Goal: Information Seeking & Learning: Learn about a topic

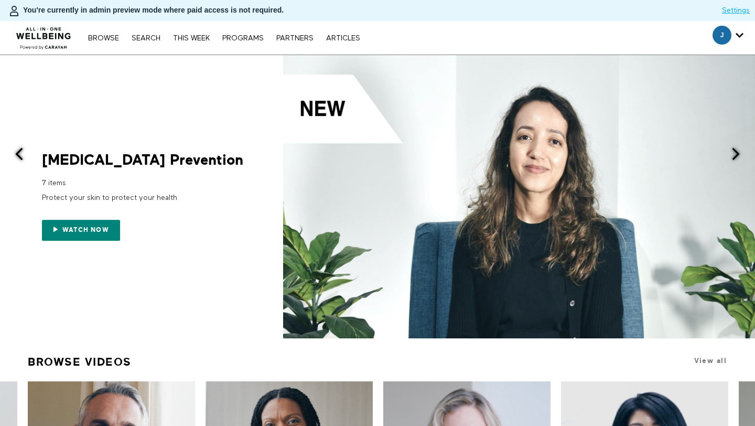
click at [139, 45] on div "Browse Search THIS WEEK PROGRAMS PARTNERS ARTICLES Subscribe Account settings M…" at bounding box center [259, 38] width 519 height 34
click at [152, 44] on div "Browse Search THIS WEEK PROGRAMS PARTNERS ARTICLES Subscribe Account settings M…" at bounding box center [259, 38] width 519 height 34
click at [151, 41] on link "Search" at bounding box center [145, 38] width 39 height 7
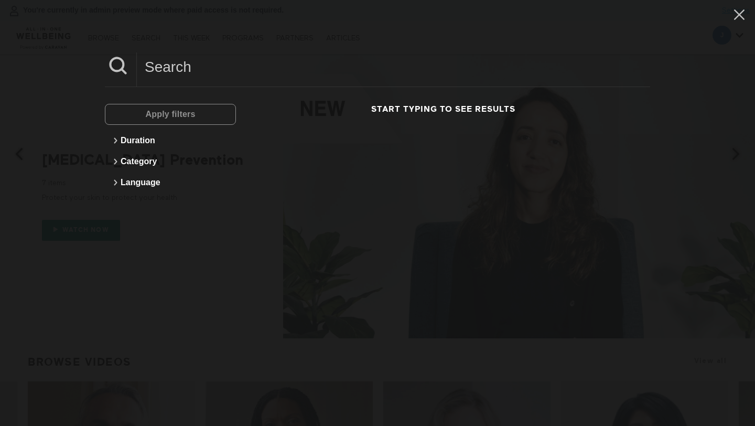
click at [158, 61] on input at bounding box center [394, 66] width 514 height 29
paste input "Creating A Dementia Friendly Home Environment"
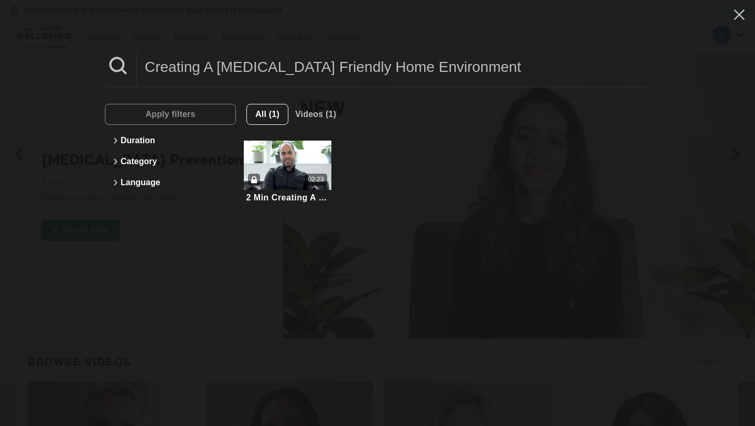
type input "Creating A Dementia Friendly Home Environment"
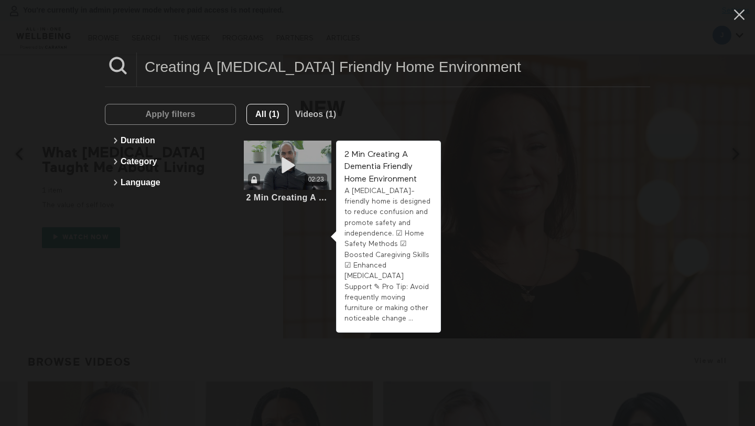
click at [296, 179] on div "02:23" at bounding box center [288, 180] width 88 height 12
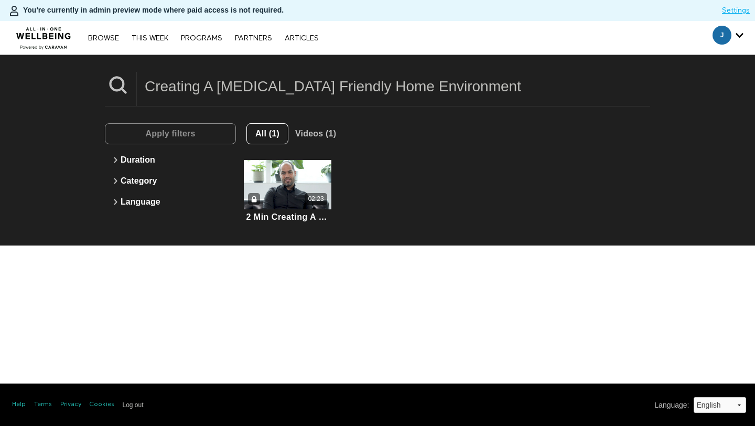
click at [212, 87] on input "Creating A Dementia Friendly Home Environment" at bounding box center [394, 86] width 514 height 29
paste input "Dining Out With Food Allergies"
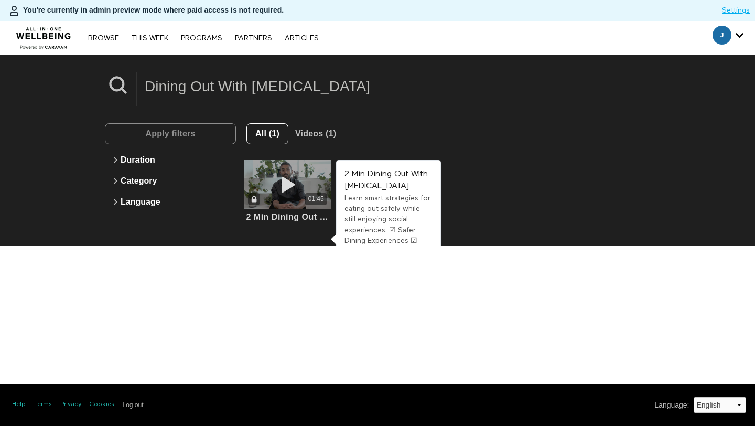
type input "Dining Out With Food Allergies"
click at [304, 201] on div "01:45" at bounding box center [288, 199] width 88 height 12
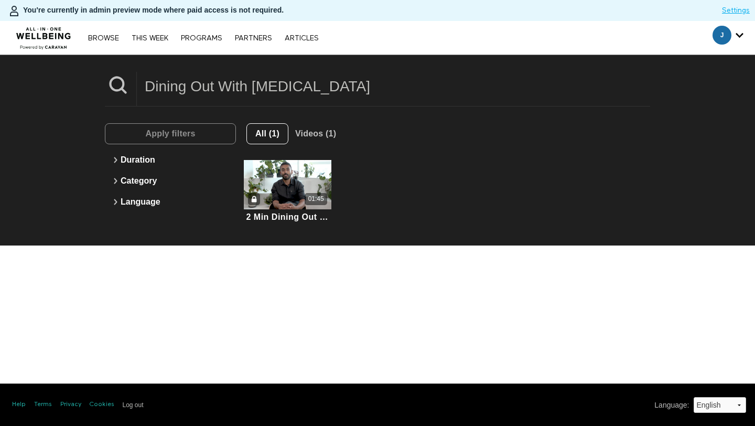
click at [174, 87] on input "Dining Out With Food Allergies" at bounding box center [394, 86] width 514 height 29
paste input "Type 2 Diabetes During Travel & Vacation"
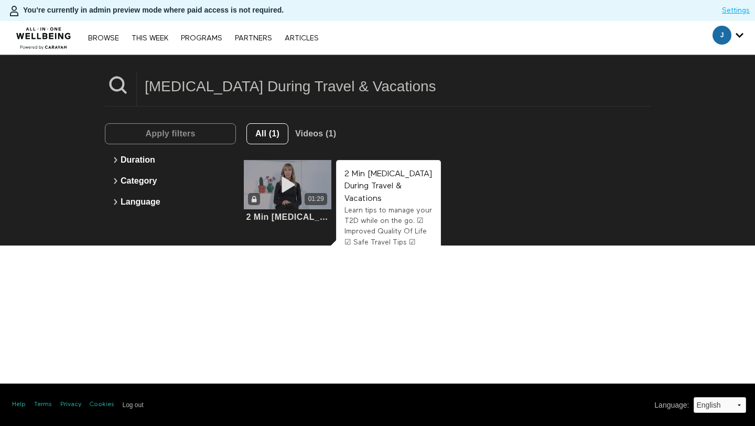
type input "Type 2 Diabetes During Travel & Vacations"
click at [280, 193] on icon at bounding box center [287, 185] width 31 height 18
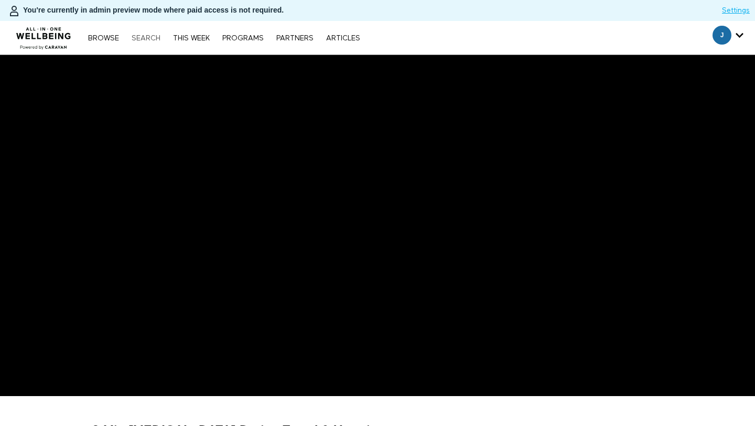
click at [142, 41] on link "Search" at bounding box center [145, 38] width 39 height 7
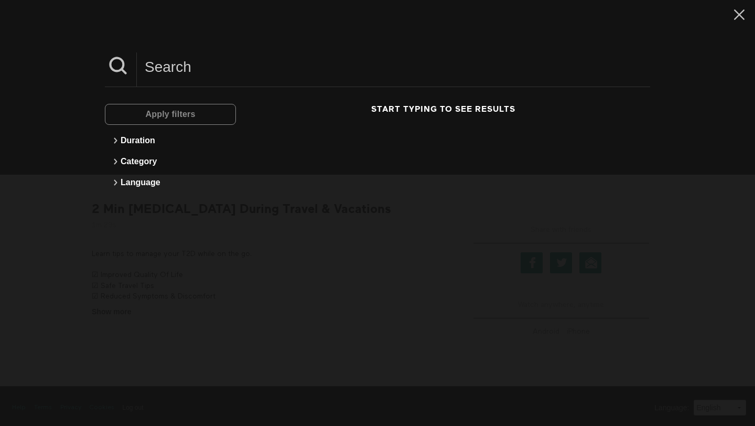
scroll to position [224, 0]
click at [281, 247] on div "Apply filters Duration Category Language Start typing to see results" at bounding box center [377, 213] width 755 height 426
click at [739, 10] on icon at bounding box center [740, 15] width 20 height 18
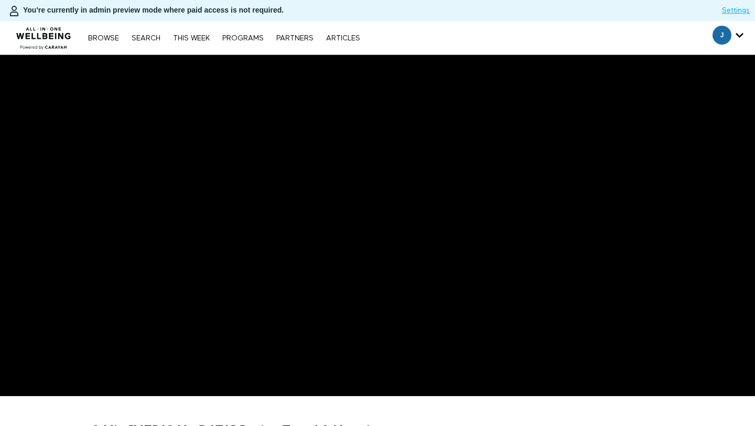
scroll to position [26, 0]
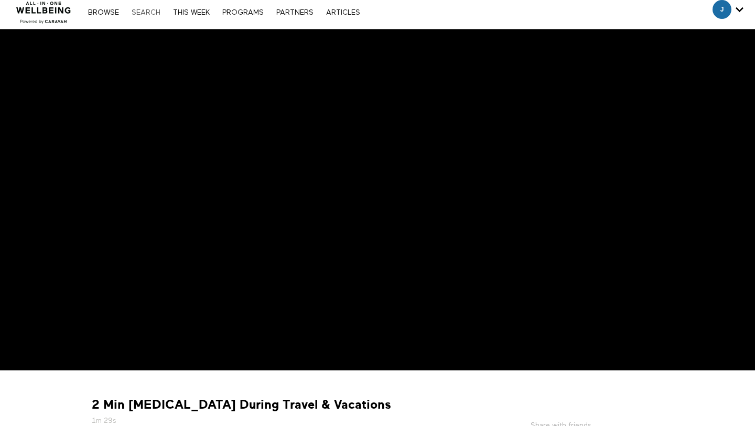
click at [144, 12] on link "Search" at bounding box center [145, 12] width 39 height 7
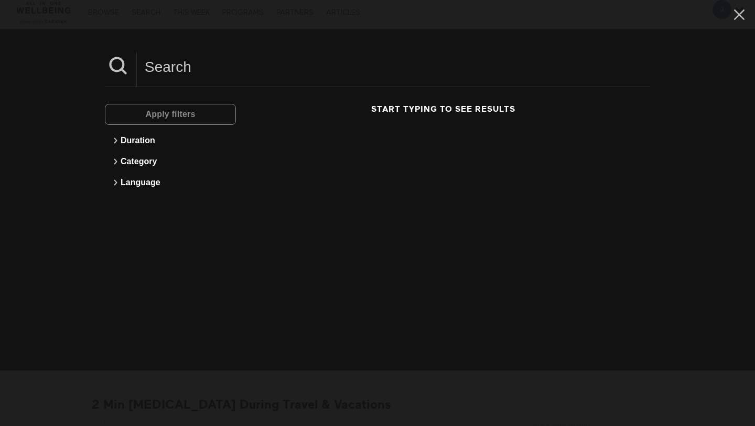
click at [188, 57] on input at bounding box center [394, 66] width 514 height 29
paste input "Supporting A Loved One With Type 1 Diabetes"
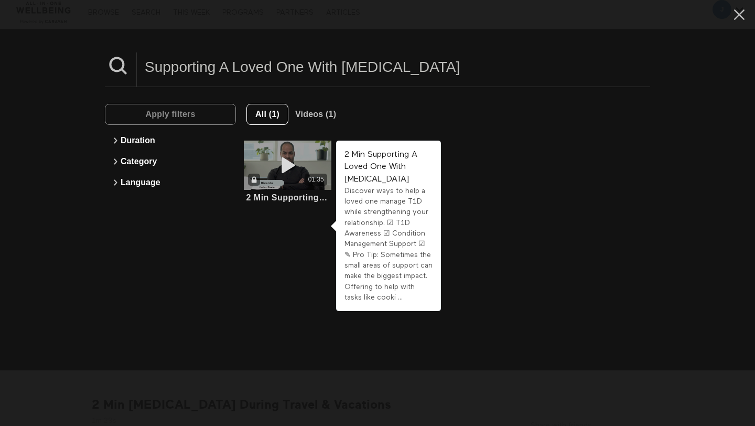
type input "Supporting A Loved One With Type 1 Diabetes"
click at [301, 164] on icon at bounding box center [287, 165] width 31 height 18
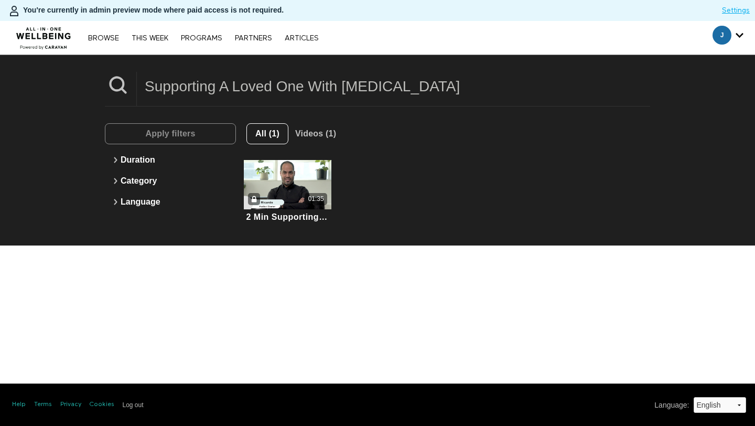
click at [206, 92] on input "Supporting A Loved One With Type 1 Diabetes" at bounding box center [394, 86] width 514 height 29
paste input "Health Screenings For Senior"
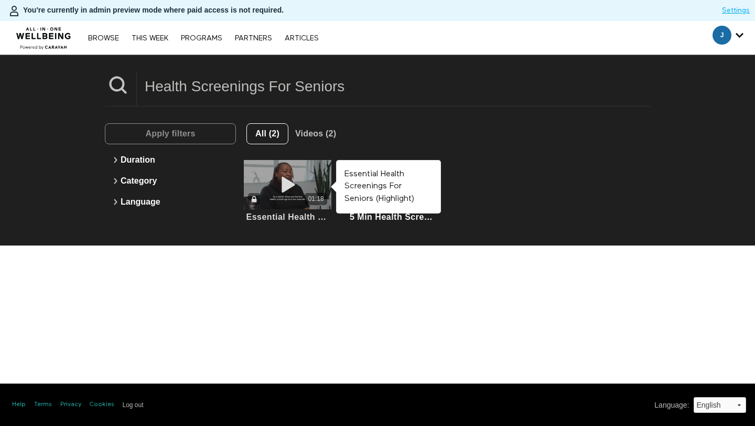
type input "Health Screenings For Seniors"
click at [272, 196] on div "01:18" at bounding box center [288, 199] width 88 height 12
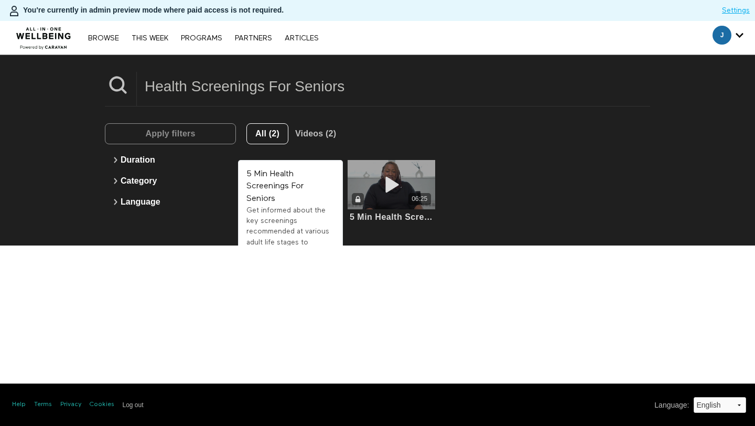
click at [399, 188] on icon at bounding box center [391, 185] width 31 height 18
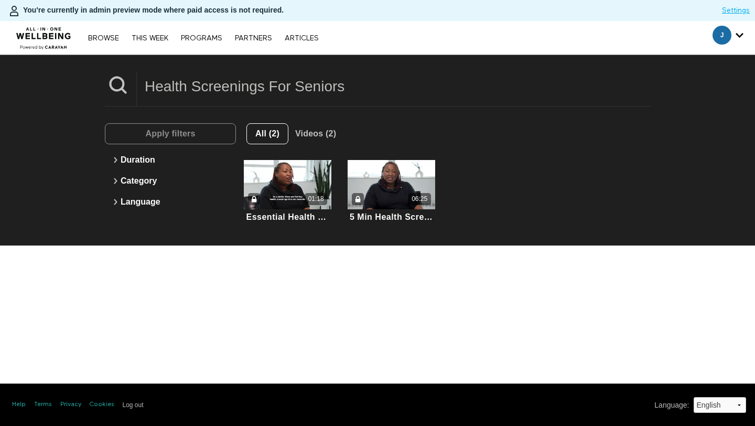
click at [293, 80] on input "Health Screenings For Seniors" at bounding box center [394, 86] width 514 height 29
paste input "Navigating [MEDICAL_DATA]"
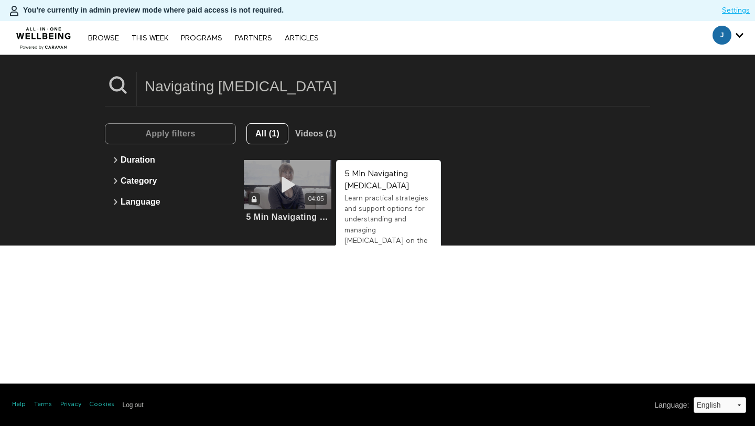
type input "Navigating [MEDICAL_DATA]"
click at [288, 179] on icon at bounding box center [287, 185] width 31 height 18
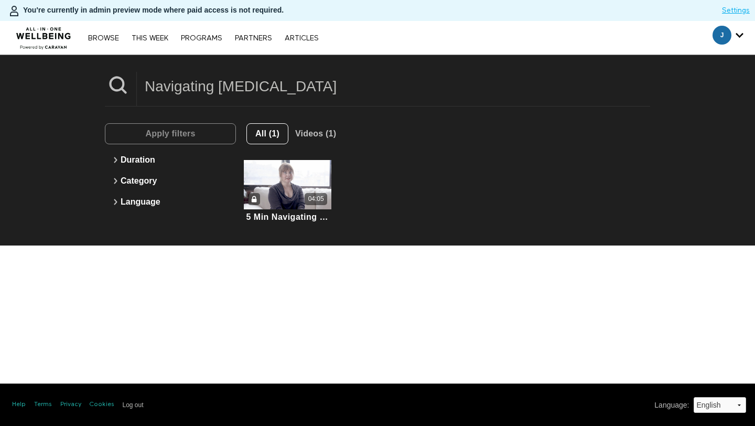
click at [281, 88] on input "Navigating [MEDICAL_DATA]" at bounding box center [394, 86] width 514 height 29
paste input "Oral Health Tips For Children"
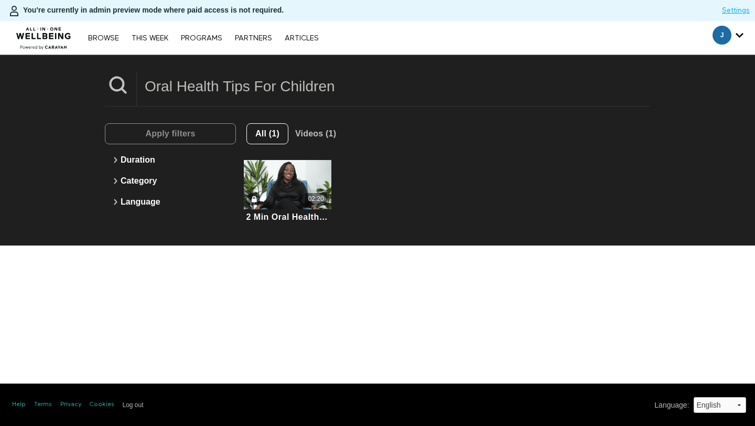
type input "Oral Health Tips For Children"
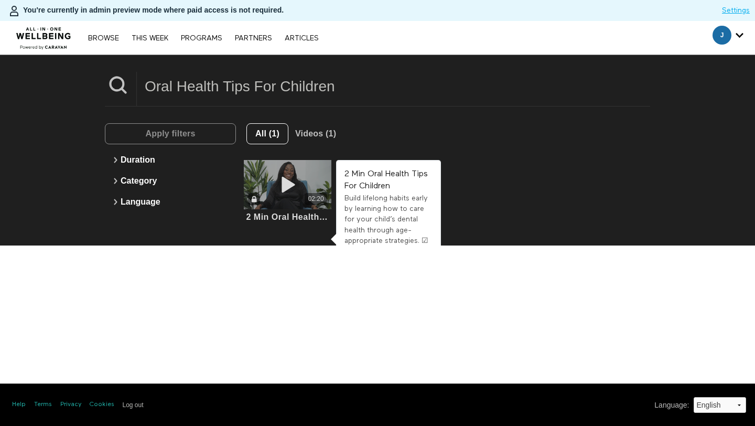
click at [296, 196] on div "02:20" at bounding box center [288, 199] width 88 height 12
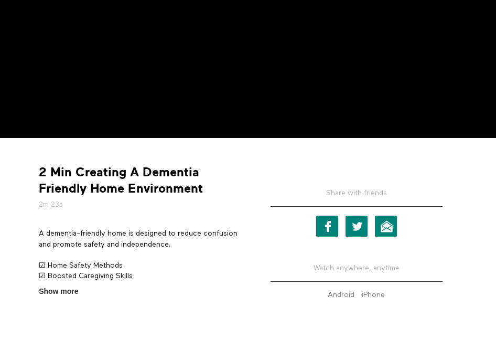
scroll to position [188, 0]
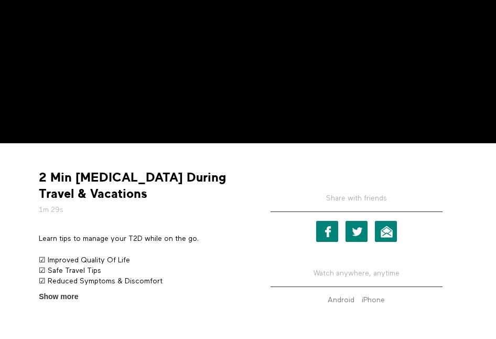
scroll to position [183, 0]
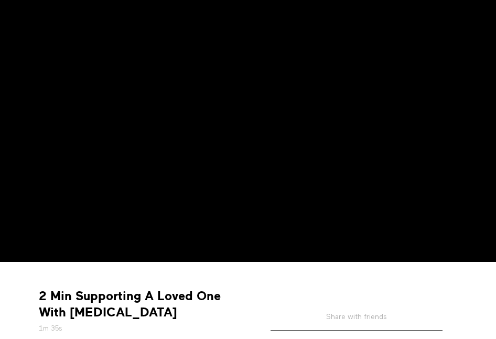
scroll to position [105, 0]
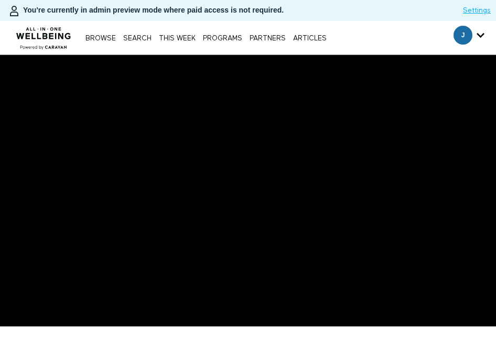
scroll to position [138, 0]
